Goal: Transaction & Acquisition: Book appointment/travel/reservation

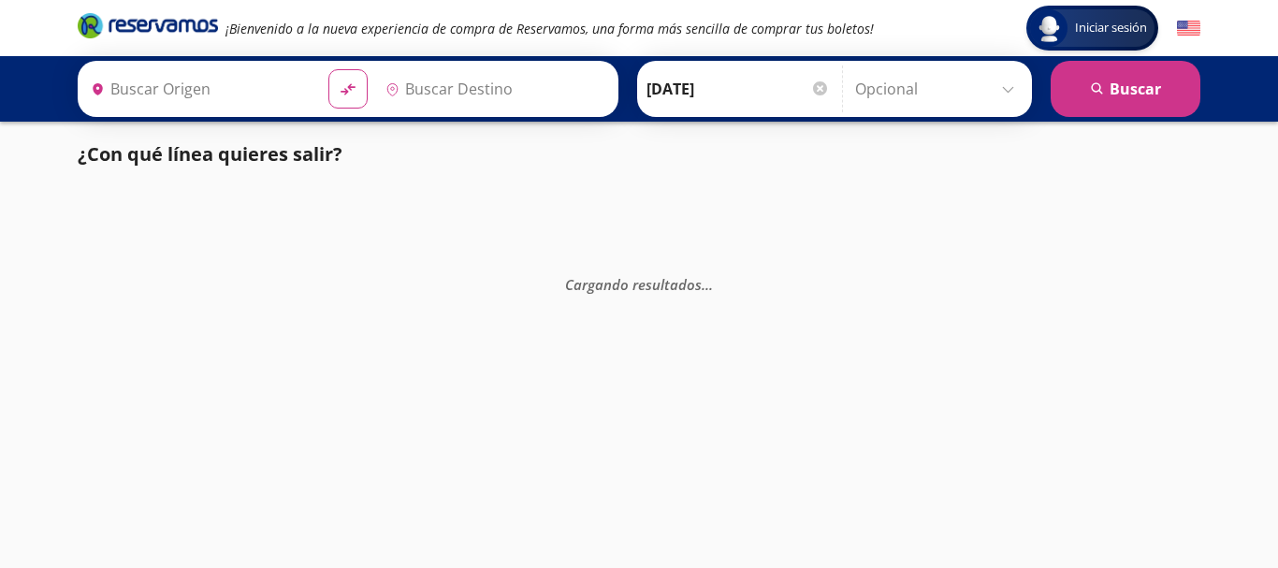
type input "[GEOGRAPHIC_DATA], [GEOGRAPHIC_DATA]"
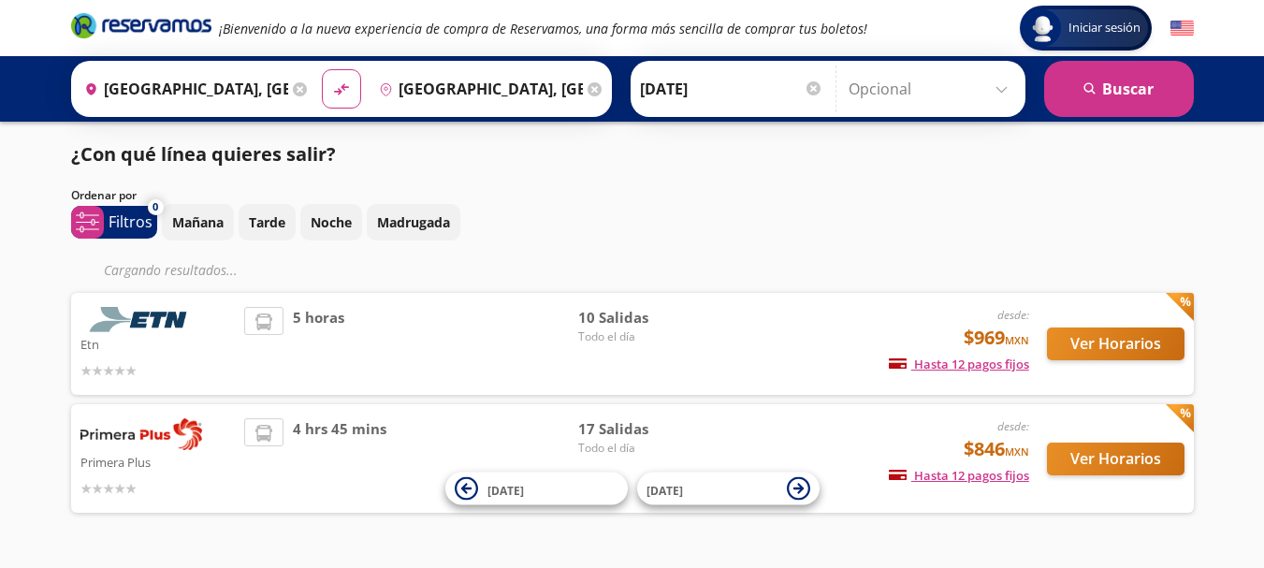
scroll to position [48, 0]
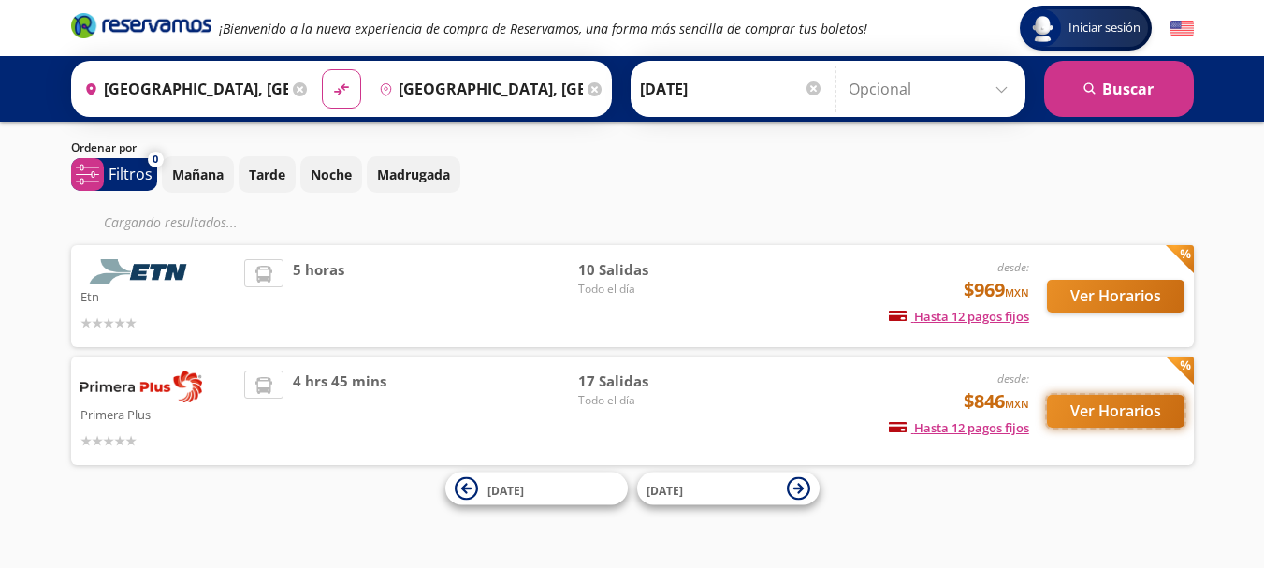
click at [1079, 410] on button "Ver Horarios" at bounding box center [1116, 411] width 138 height 33
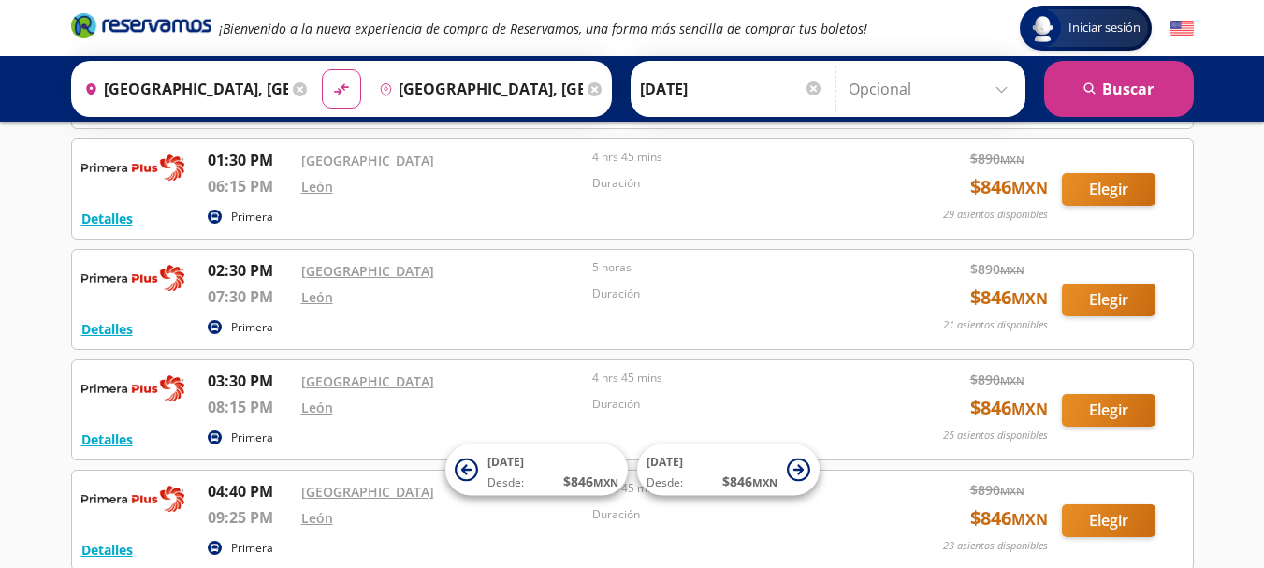
scroll to position [936, 0]
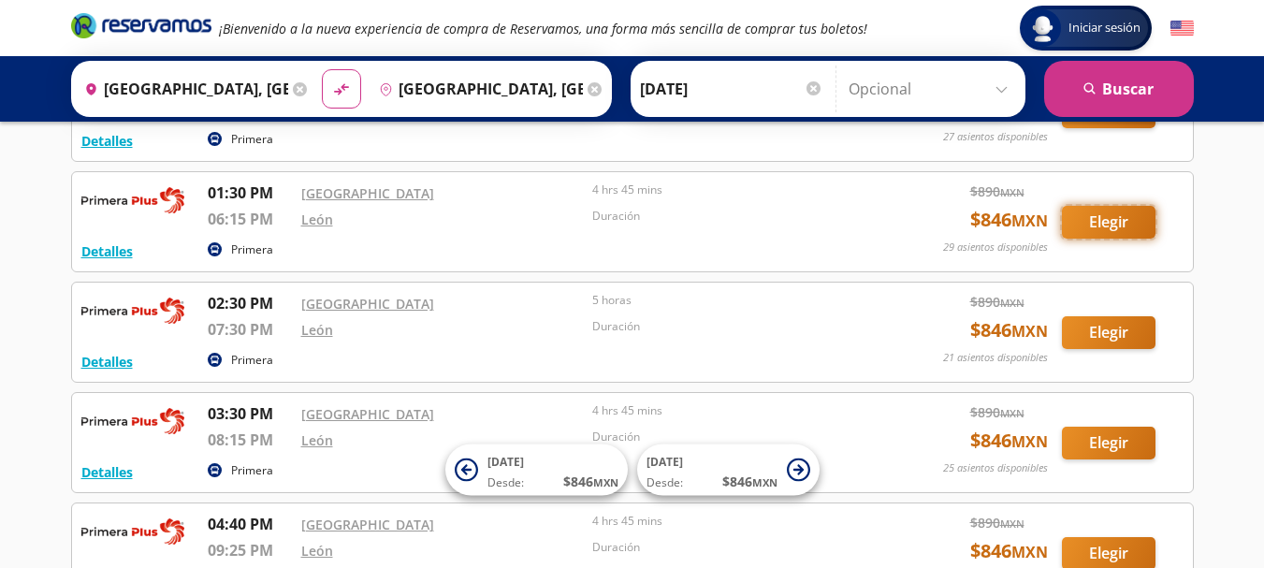
click at [1114, 221] on button "Elegir" at bounding box center [1109, 222] width 94 height 33
